Goal: Information Seeking & Learning: Learn about a topic

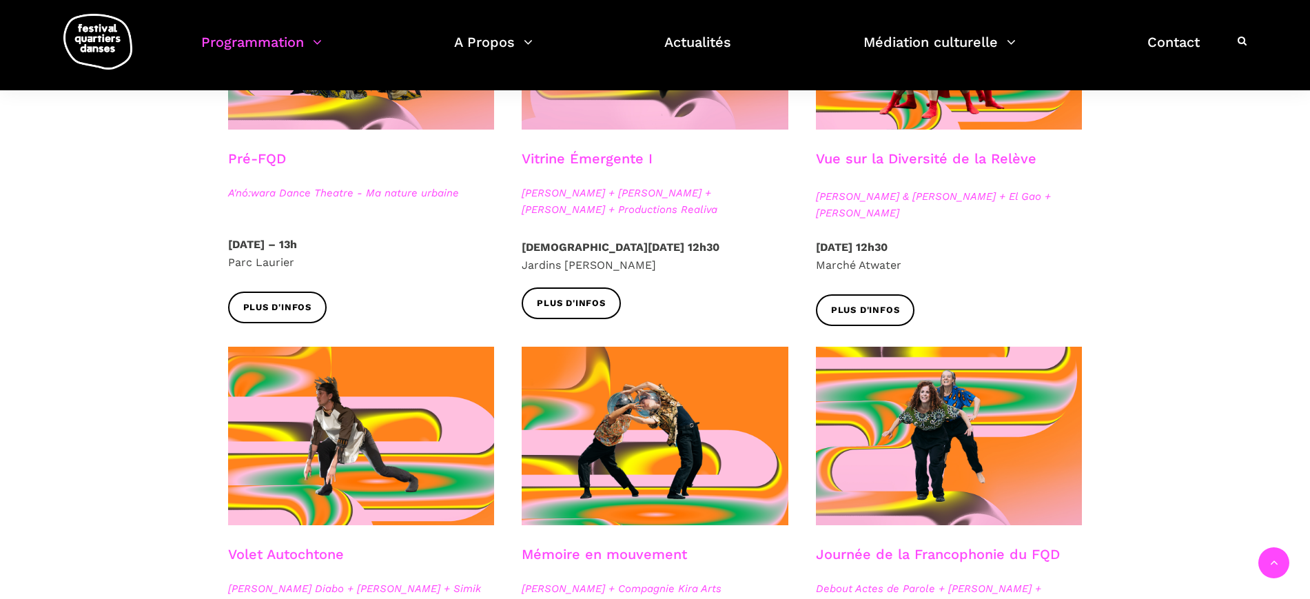
scroll to position [444, 0]
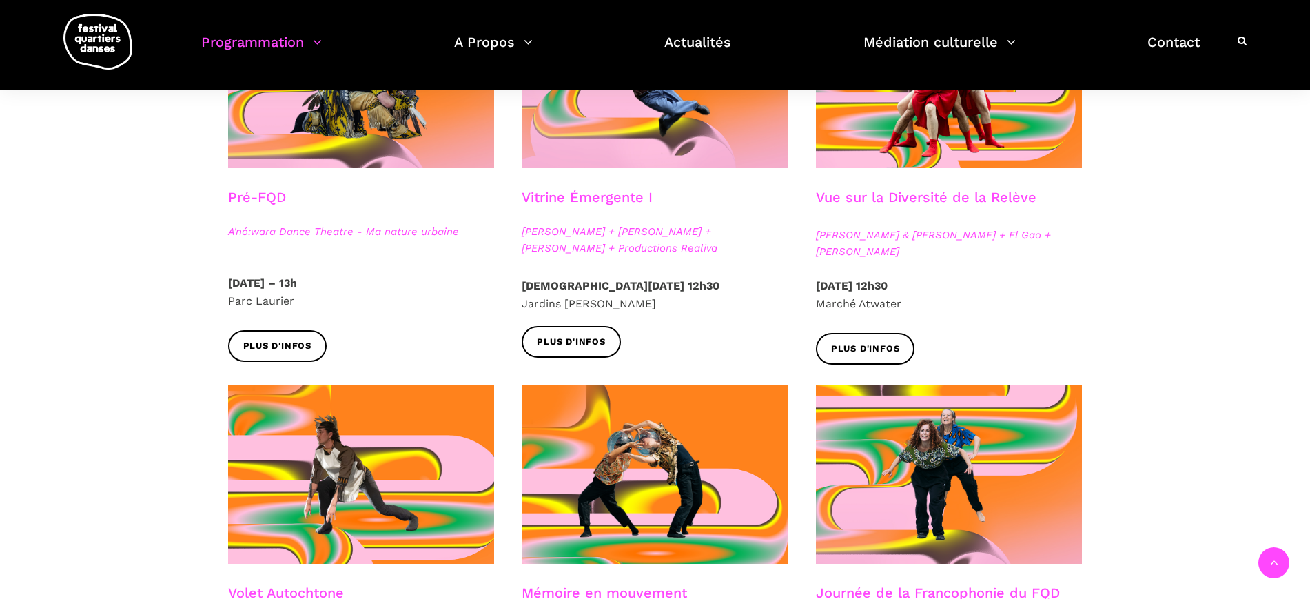
click at [948, 196] on h3 "Vue sur la Diversité de la Relève" at bounding box center [926, 206] width 220 height 34
click at [958, 196] on h3 "Vue sur la Diversité de la Relève" at bounding box center [926, 206] width 220 height 34
click at [885, 349] on span "Plus d'infos" at bounding box center [865, 349] width 69 height 14
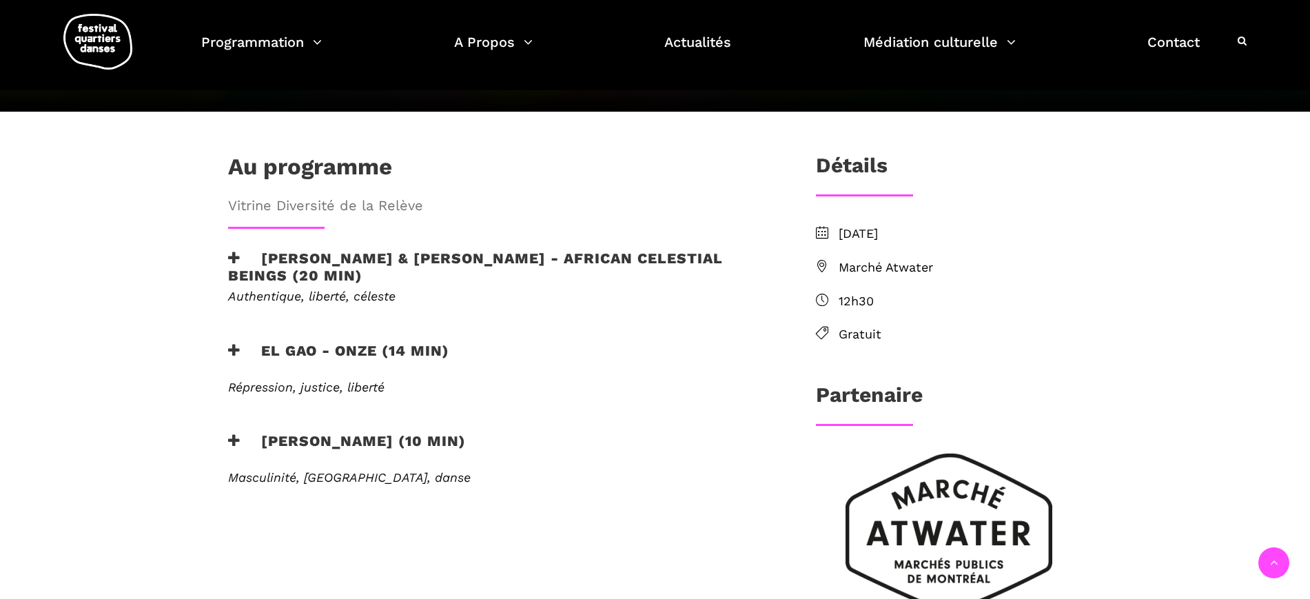
click at [444, 432] on h3 "[PERSON_NAME] (10 min)" at bounding box center [347, 449] width 238 height 34
